Goal: Navigation & Orientation: Find specific page/section

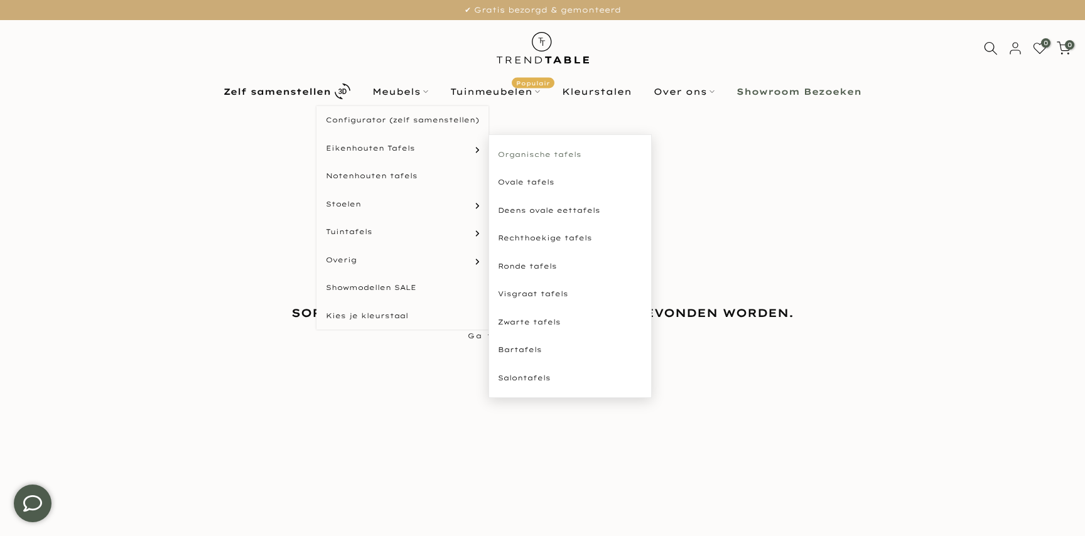
click at [504, 150] on link "Organische tafels" at bounding box center [570, 155] width 163 height 28
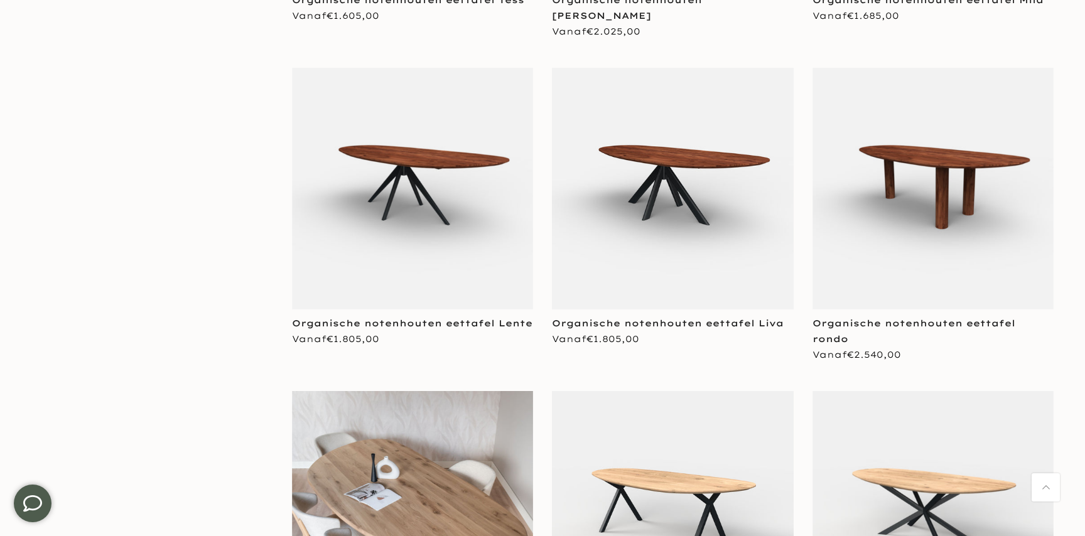
scroll to position [1558, 0]
